Goal: Information Seeking & Learning: Learn about a topic

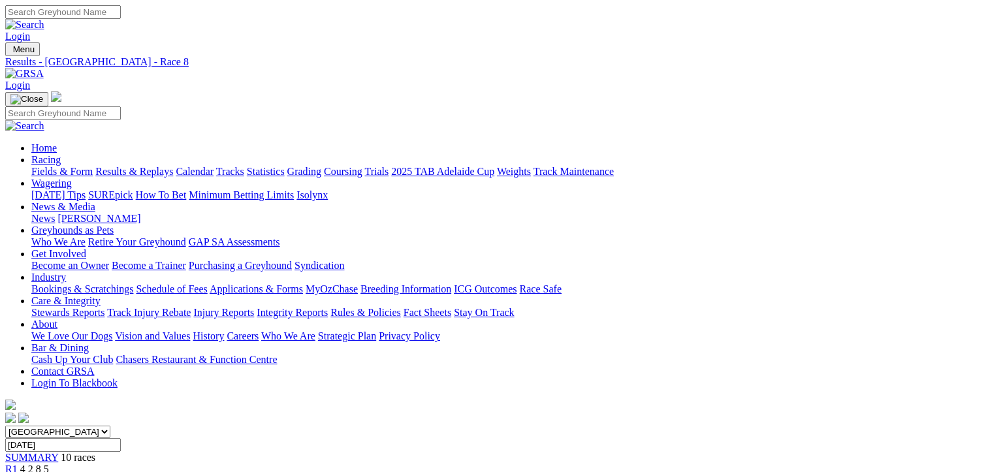
click at [121, 438] on input "Monday, 8 Sep 2025" at bounding box center [63, 445] width 116 height 14
type input "Today, 11 Sep 2025"
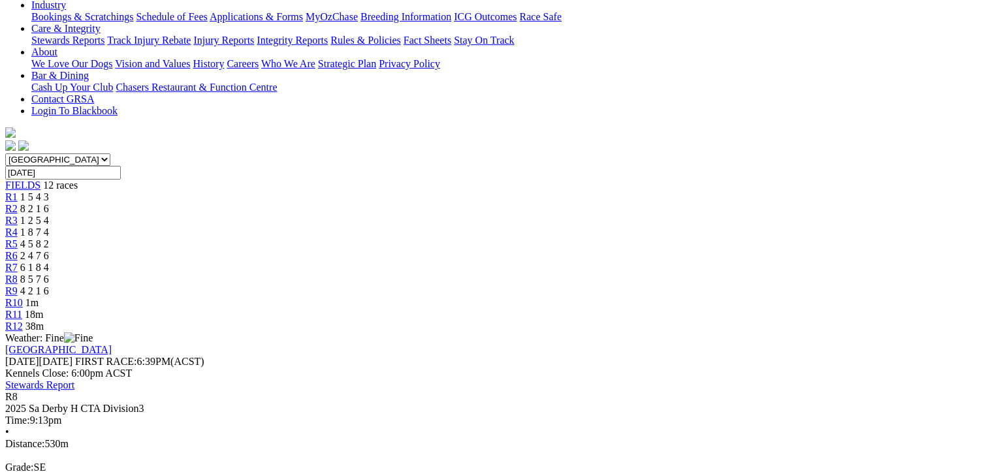
scroll to position [261, 0]
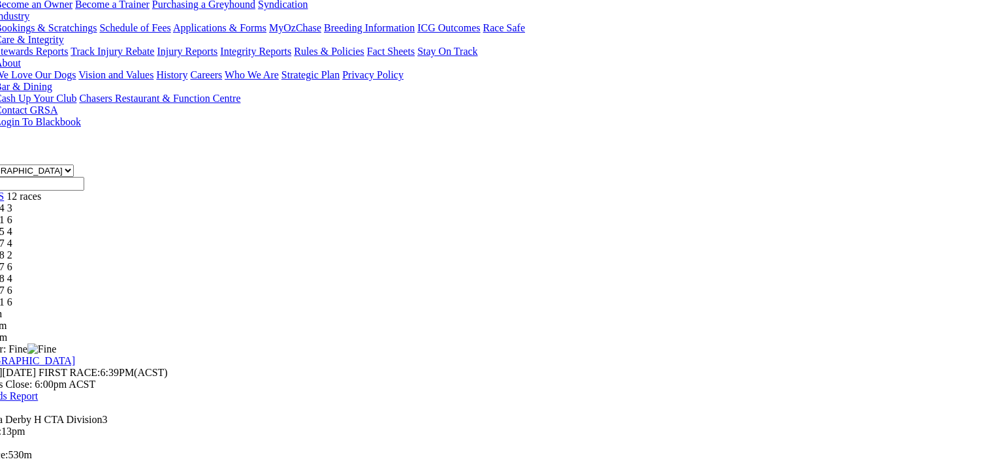
scroll to position [261, 39]
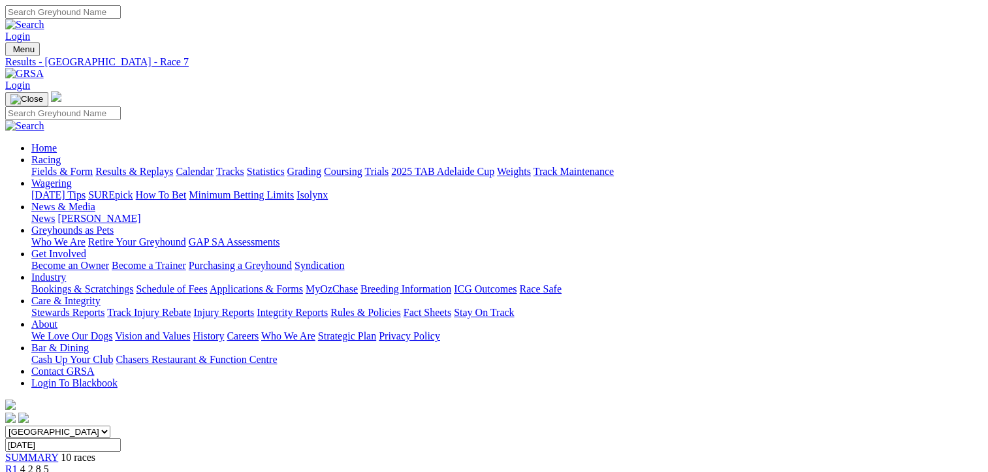
click at [121, 438] on input "[DATE]" at bounding box center [63, 445] width 116 height 14
type input "[DATE], [DATE]"
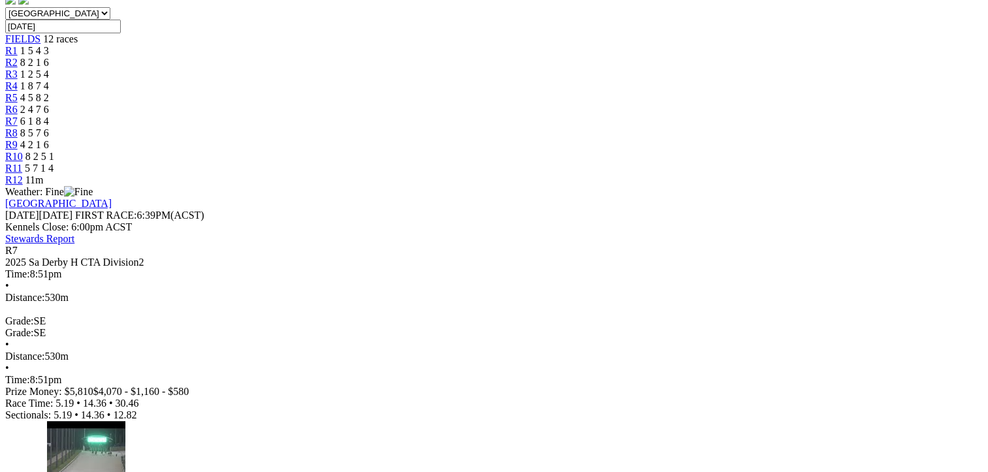
scroll to position [435, 0]
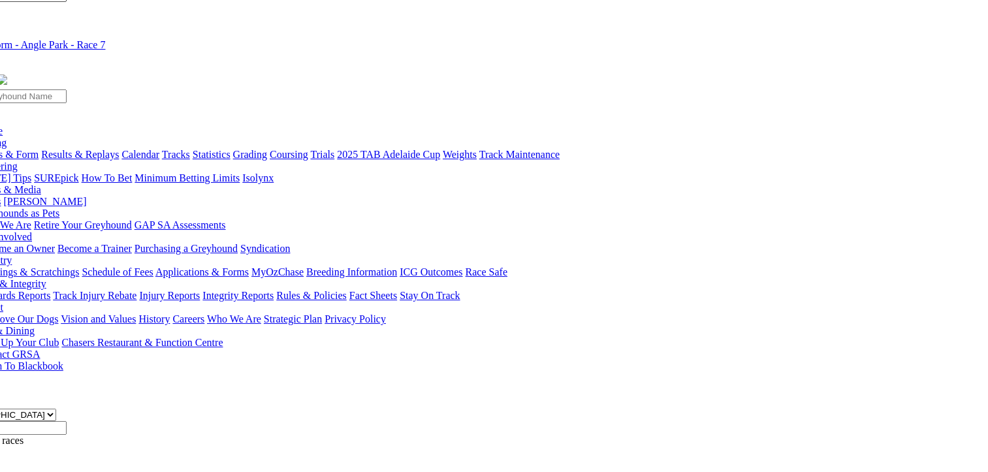
scroll to position [8, 54]
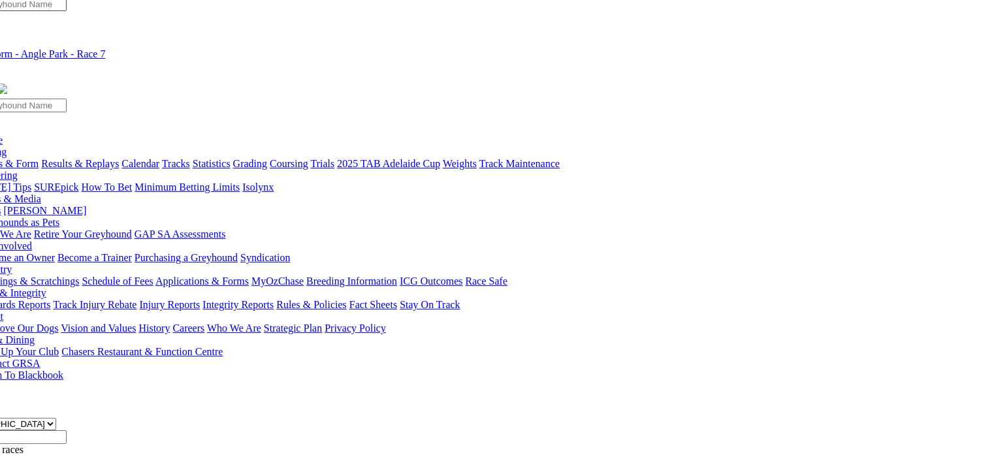
drag, startPoint x: 307, startPoint y: 364, endPoint x: 272, endPoint y: 283, distance: 88.6
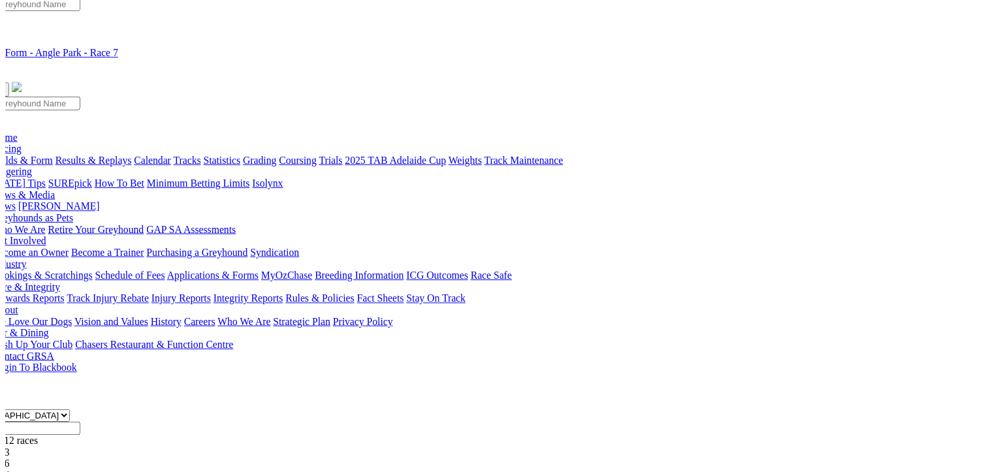
scroll to position [8, 0]
